Goal: Transaction & Acquisition: Purchase product/service

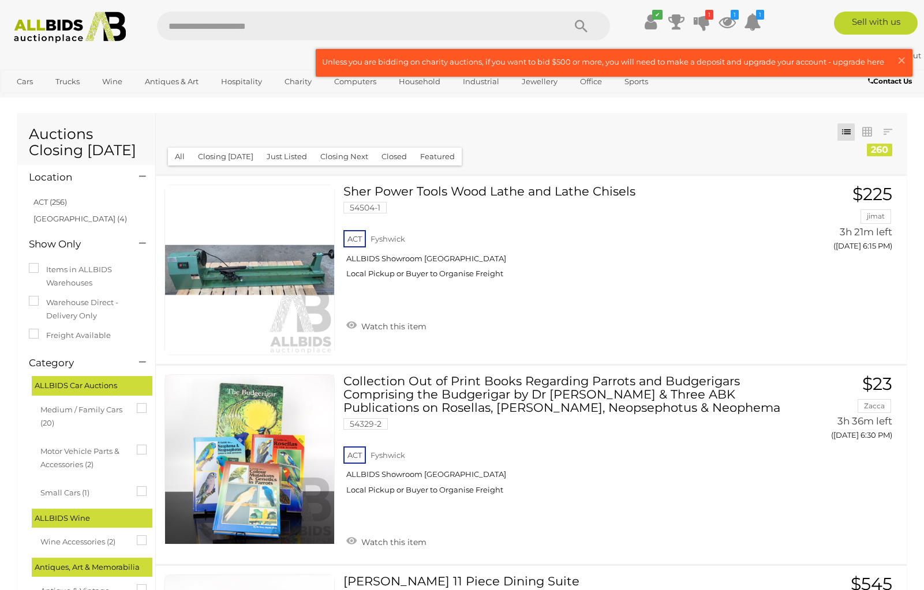
click at [267, 23] on input "text" at bounding box center [355, 26] width 396 height 29
type input "**********"
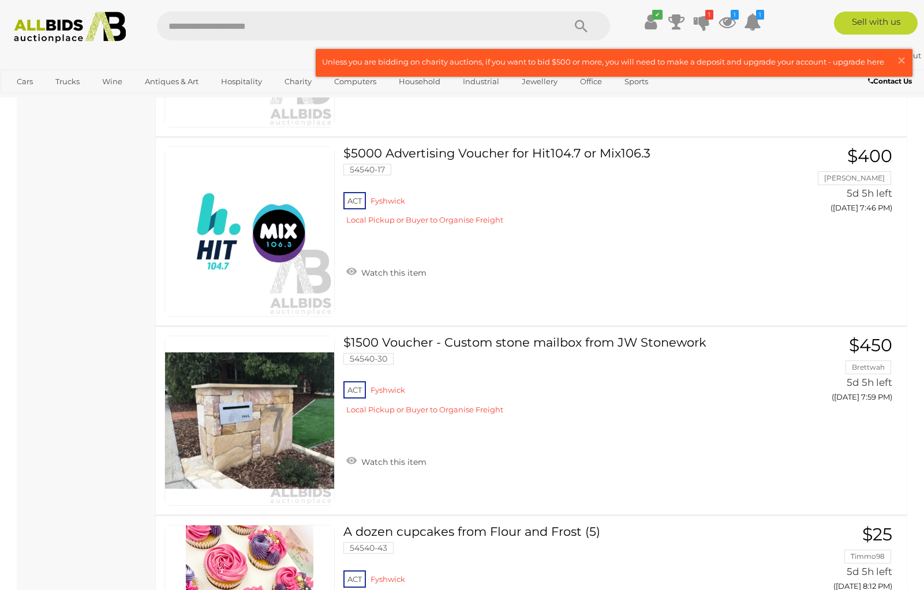
scroll to position [6059, 0]
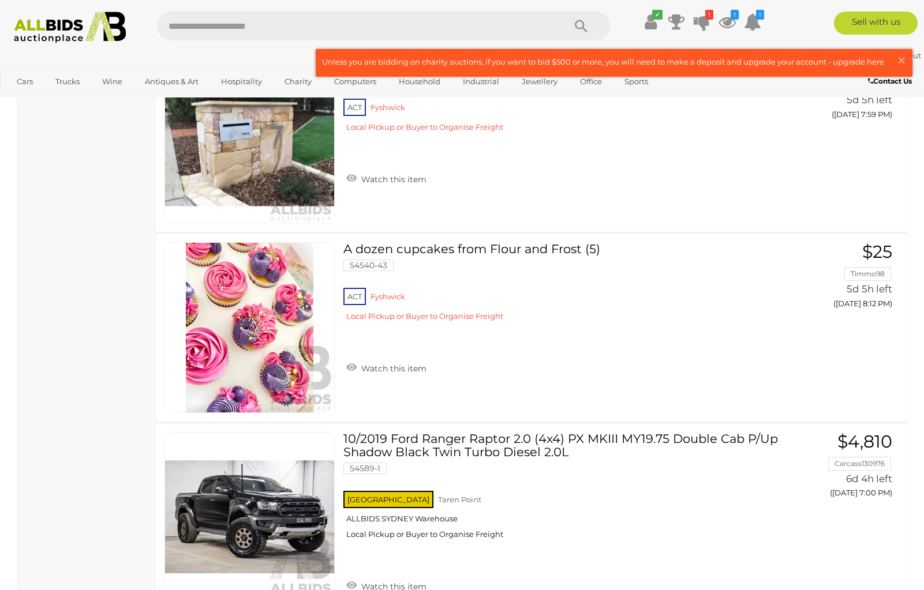
click at [336, 26] on input "text" at bounding box center [355, 26] width 396 height 29
click at [335, 20] on input "text" at bounding box center [355, 26] width 396 height 29
click at [902, 61] on span "×" at bounding box center [901, 60] width 10 height 23
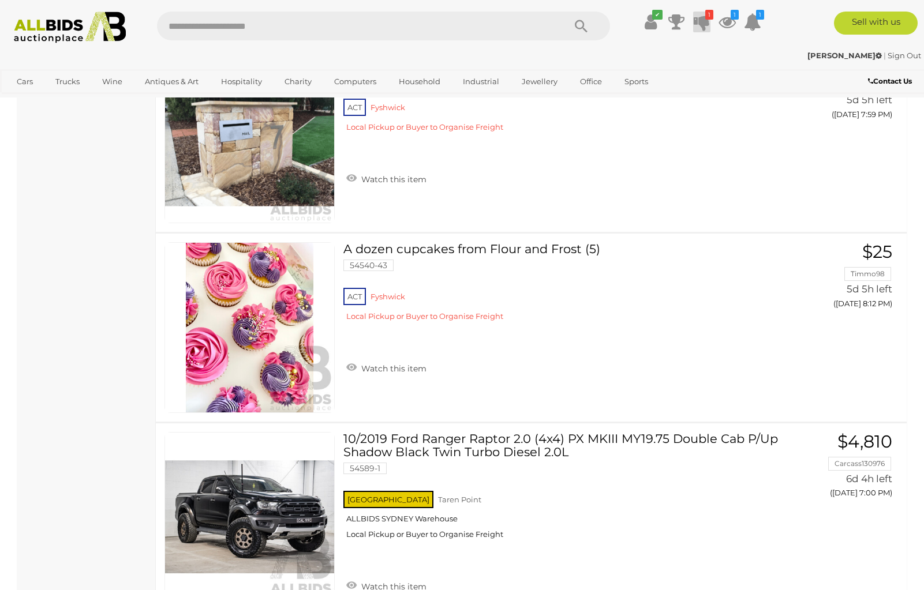
click at [710, 18] on icon "1" at bounding box center [709, 15] width 8 height 10
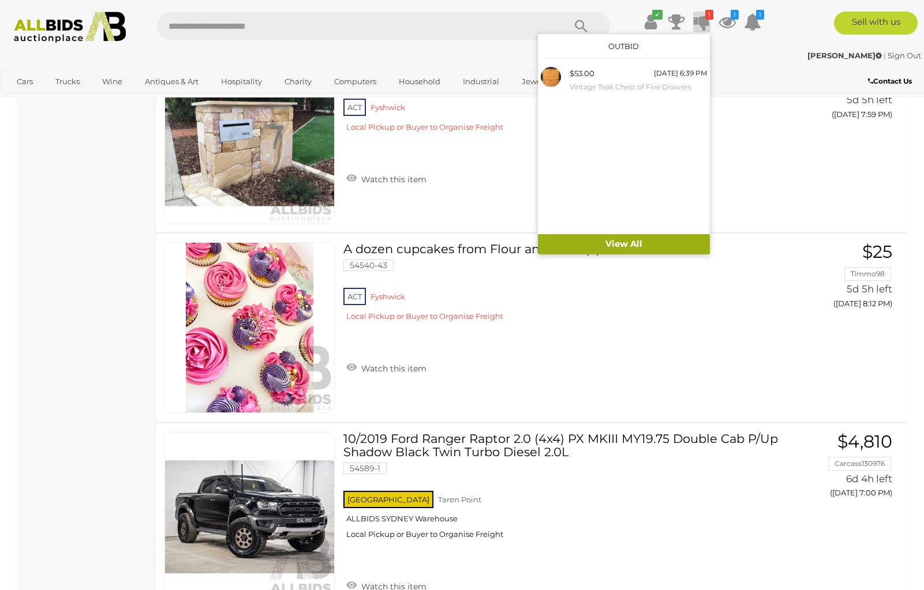
click at [643, 246] on link "View All" at bounding box center [624, 244] width 172 height 20
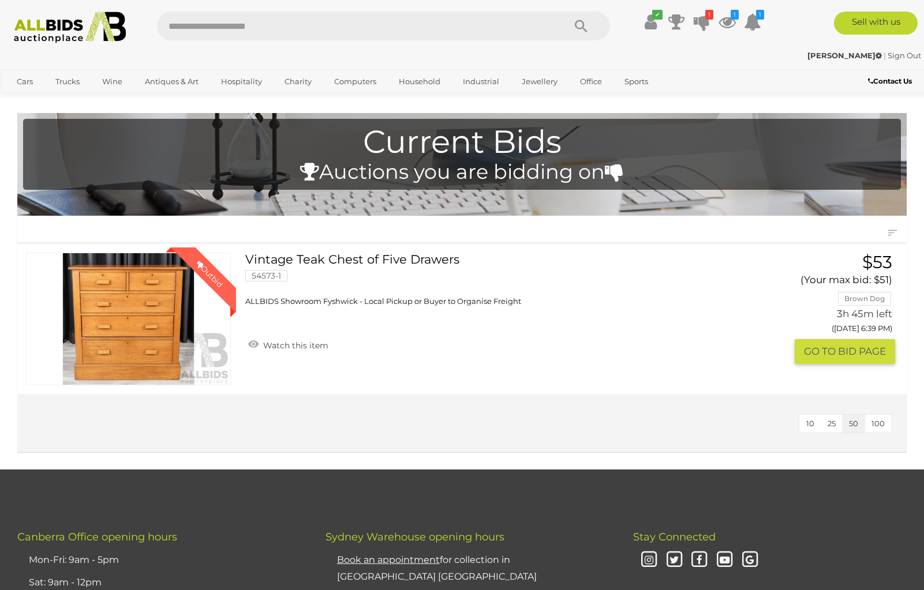
click at [137, 318] on link "Winning Outbid" at bounding box center [128, 319] width 205 height 133
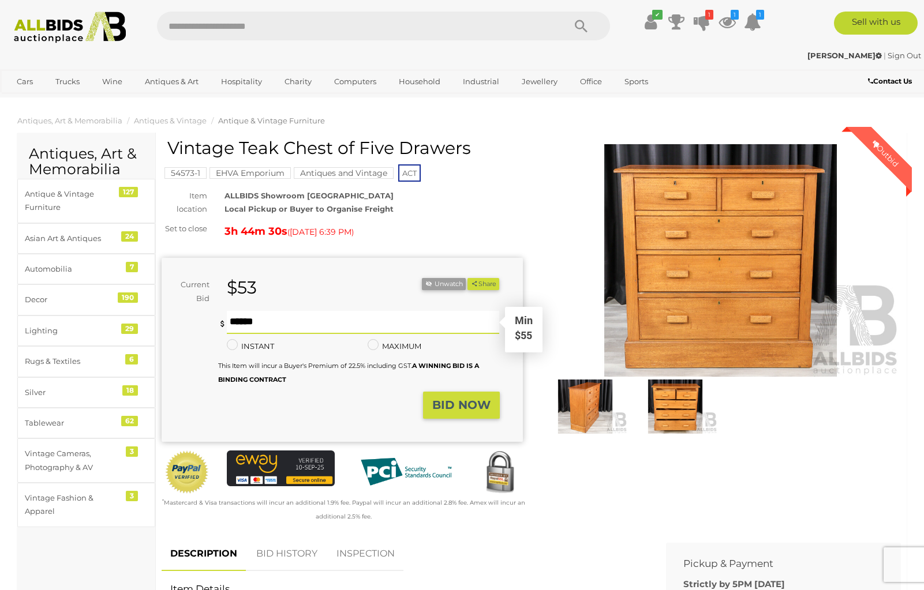
click at [266, 317] on input "text" at bounding box center [363, 322] width 273 height 23
type input "**"
click at [464, 415] on button "BID NOW" at bounding box center [461, 405] width 77 height 27
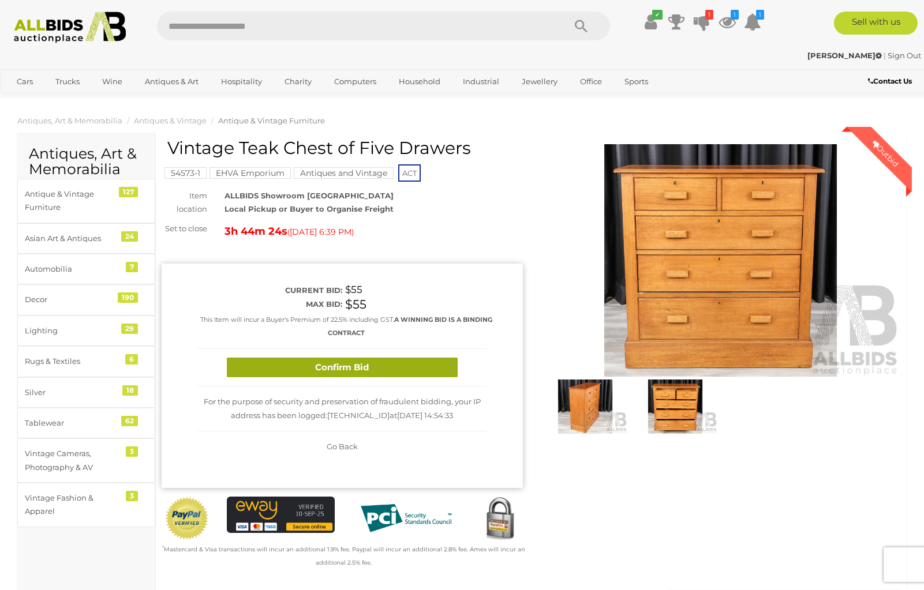
click at [312, 369] on button "Confirm Bid" at bounding box center [342, 368] width 231 height 20
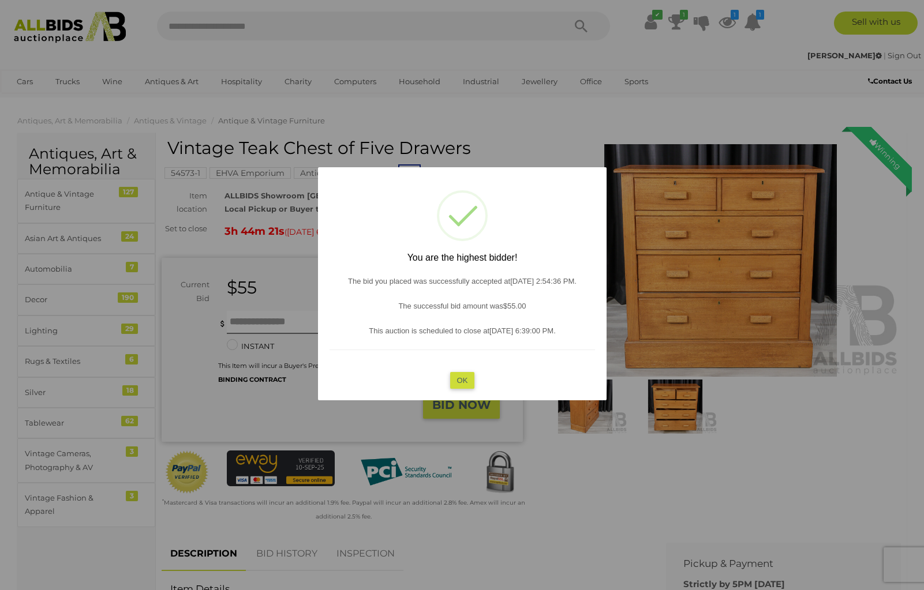
click at [465, 380] on button "OK" at bounding box center [461, 380] width 25 height 17
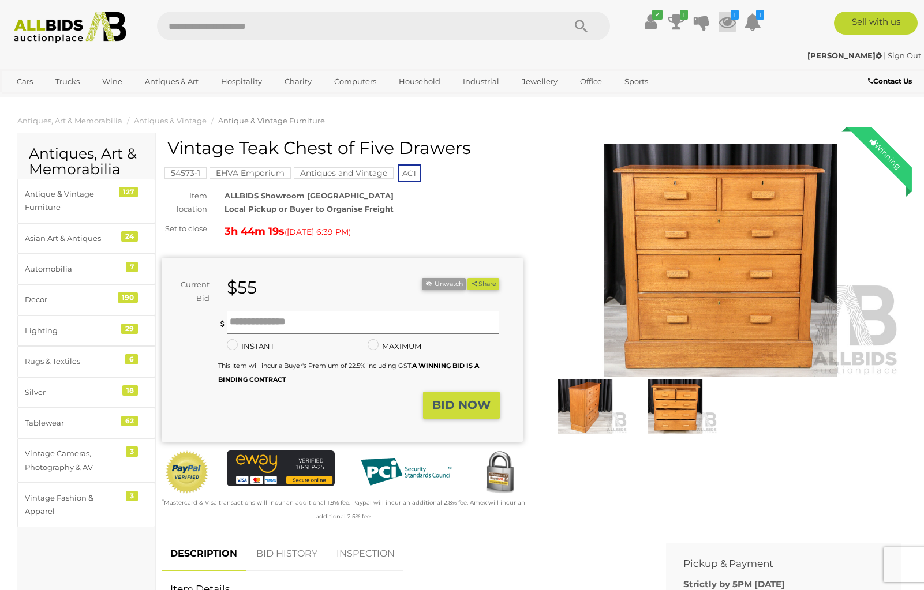
click at [726, 18] on icon at bounding box center [726, 22] width 17 height 21
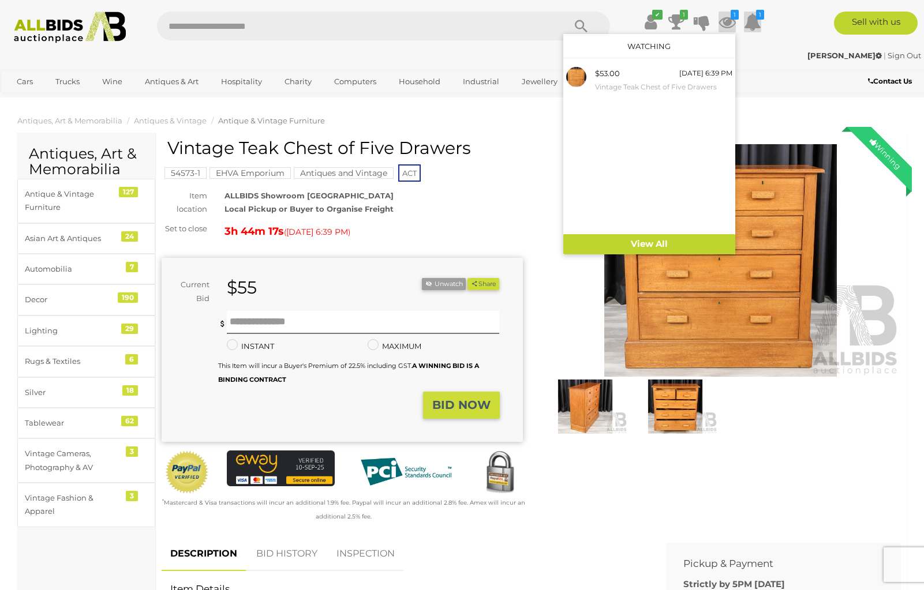
click at [752, 25] on icon at bounding box center [752, 22] width 17 height 21
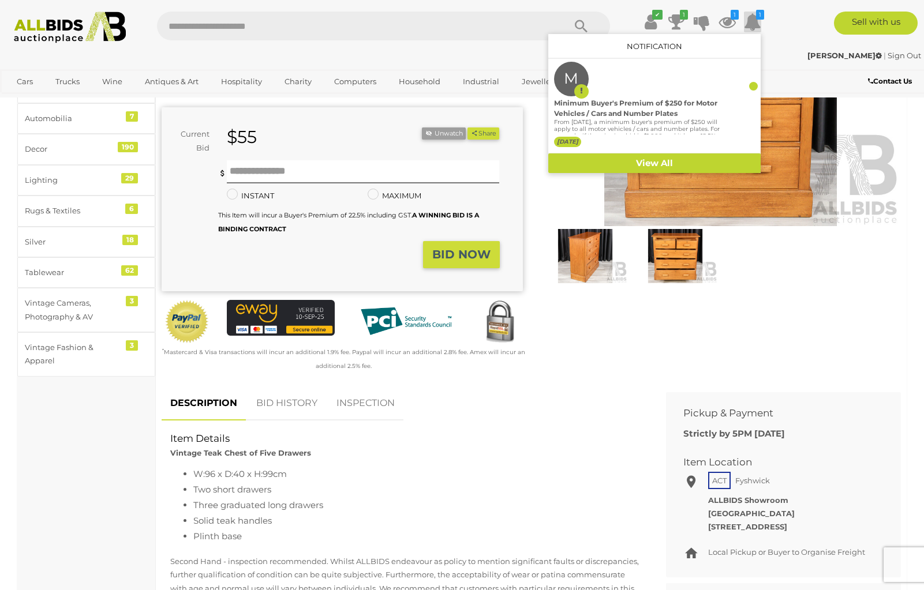
scroll to position [173, 0]
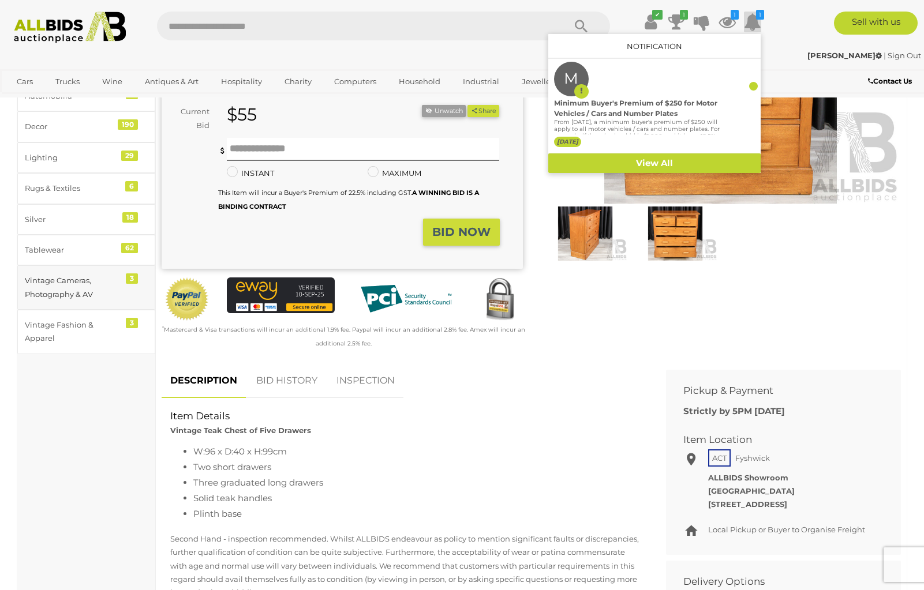
click at [65, 293] on div "Vintage Cameras, Photography & AV" at bounding box center [72, 287] width 95 height 27
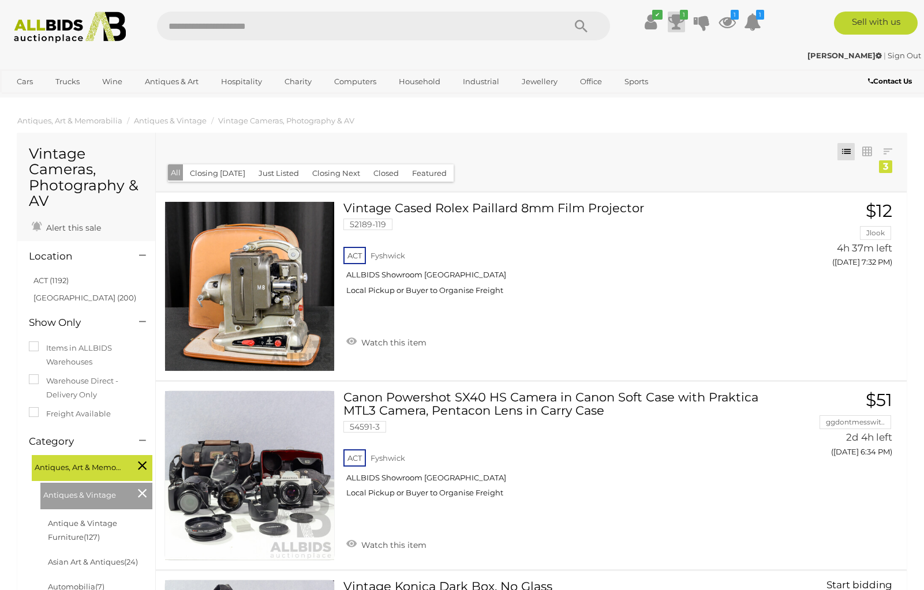
click at [675, 24] on icon at bounding box center [676, 22] width 16 height 21
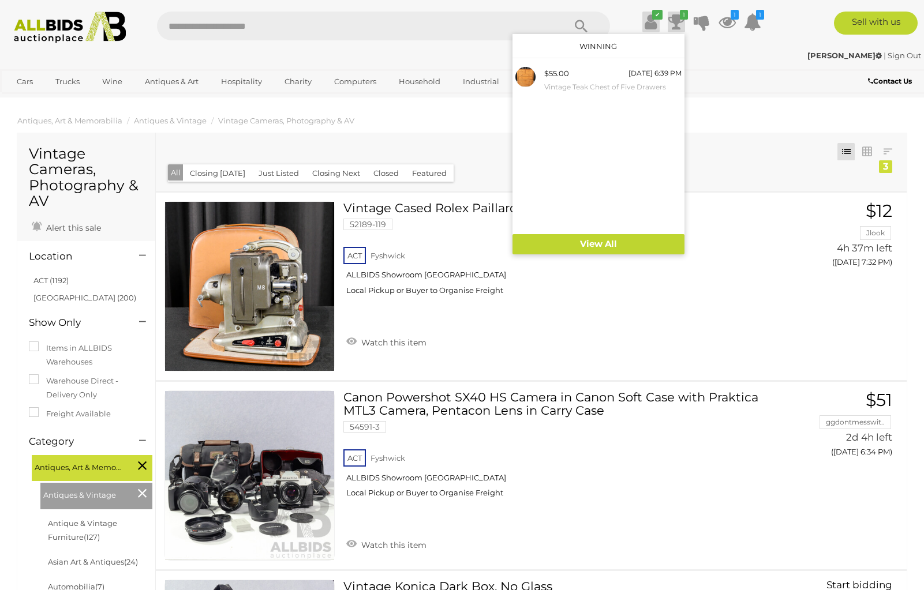
click at [648, 23] on icon at bounding box center [651, 22] width 12 height 21
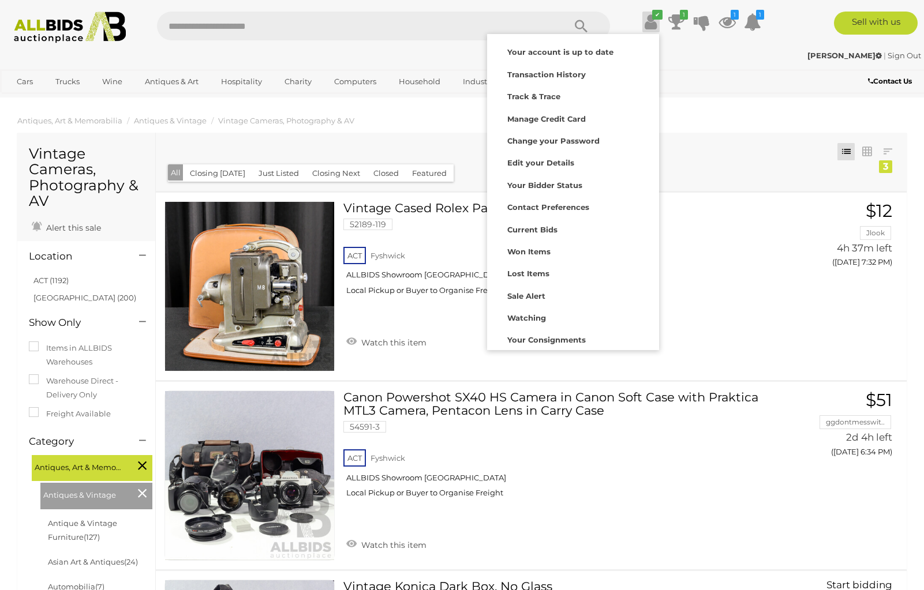
drag, startPoint x: 716, startPoint y: 21, endPoint x: 650, endPoint y: 5, distance: 67.7
click at [715, 21] on ul "✔ Your account is up to date Transaction History Current Bids" at bounding box center [693, 22] width 148 height 21
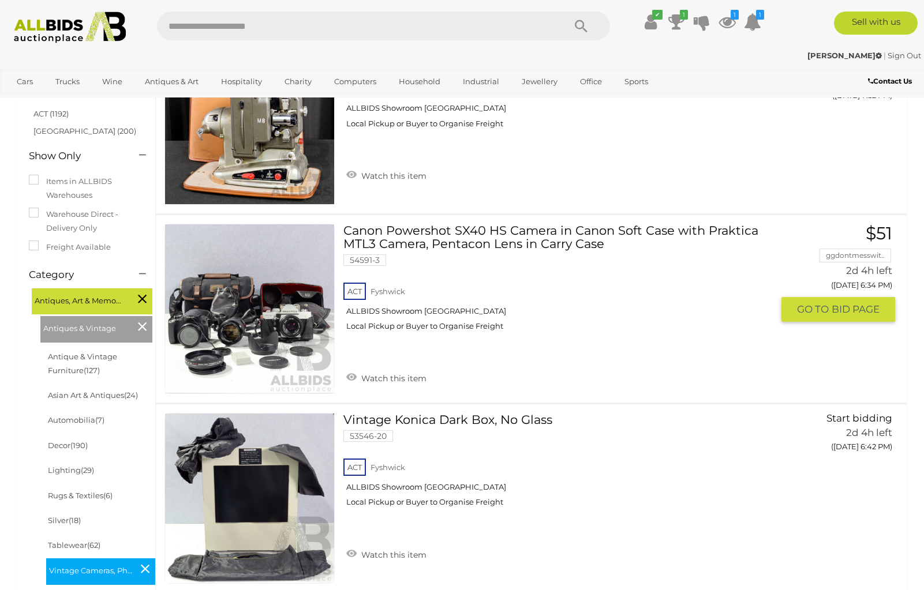
scroll to position [173, 0]
